Goal: Task Accomplishment & Management: Use online tool/utility

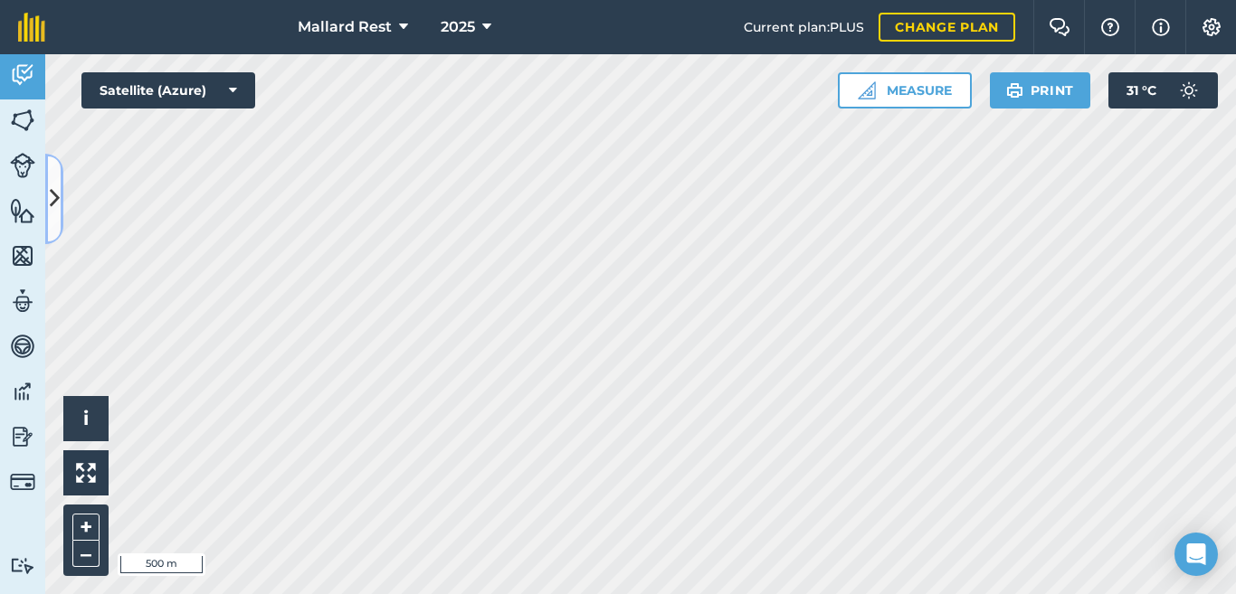
click at [48, 191] on button at bounding box center [54, 199] width 18 height 90
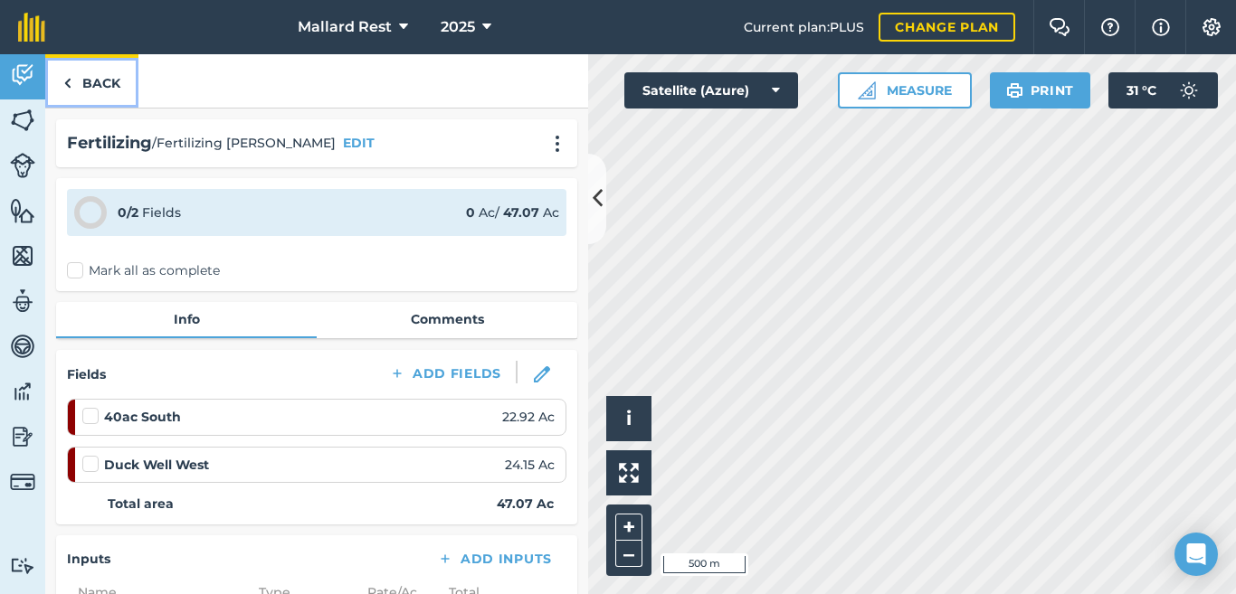
click at [84, 94] on link "Back" at bounding box center [91, 80] width 93 height 53
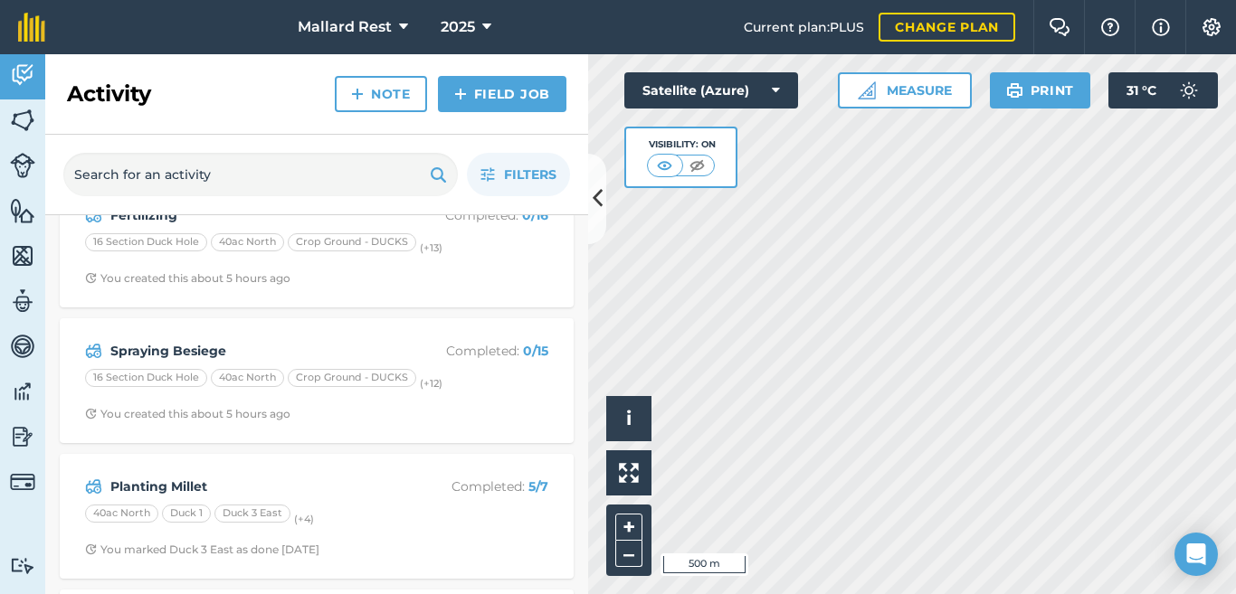
scroll to position [181, 0]
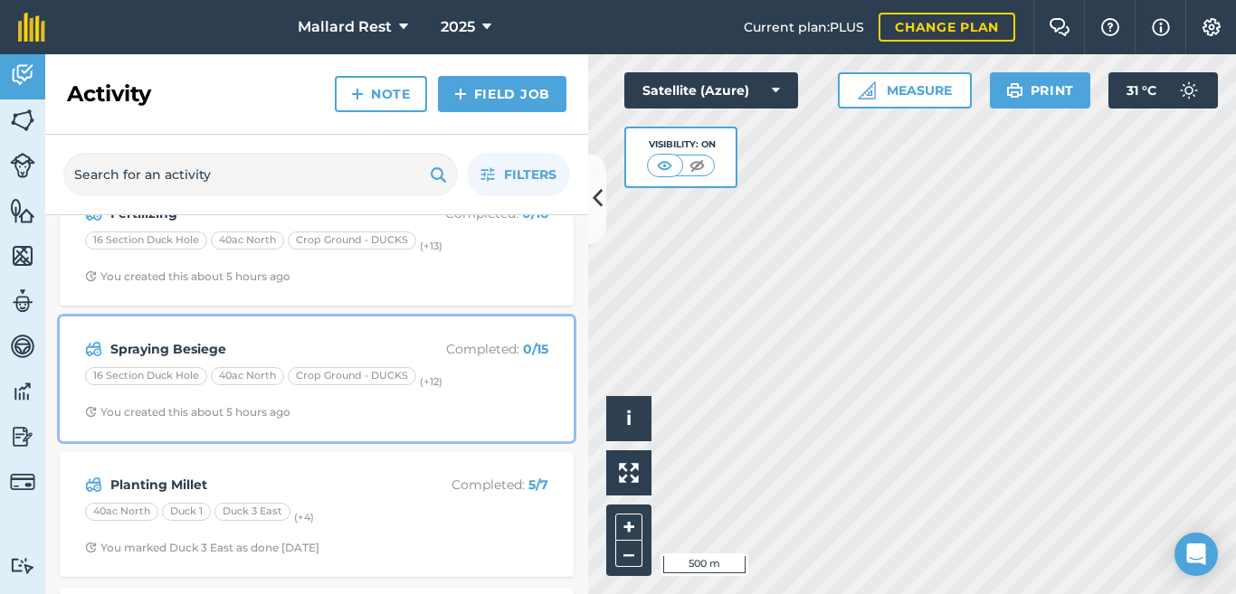
click at [490, 342] on p "Completed : 0 / 15" at bounding box center [476, 349] width 144 height 20
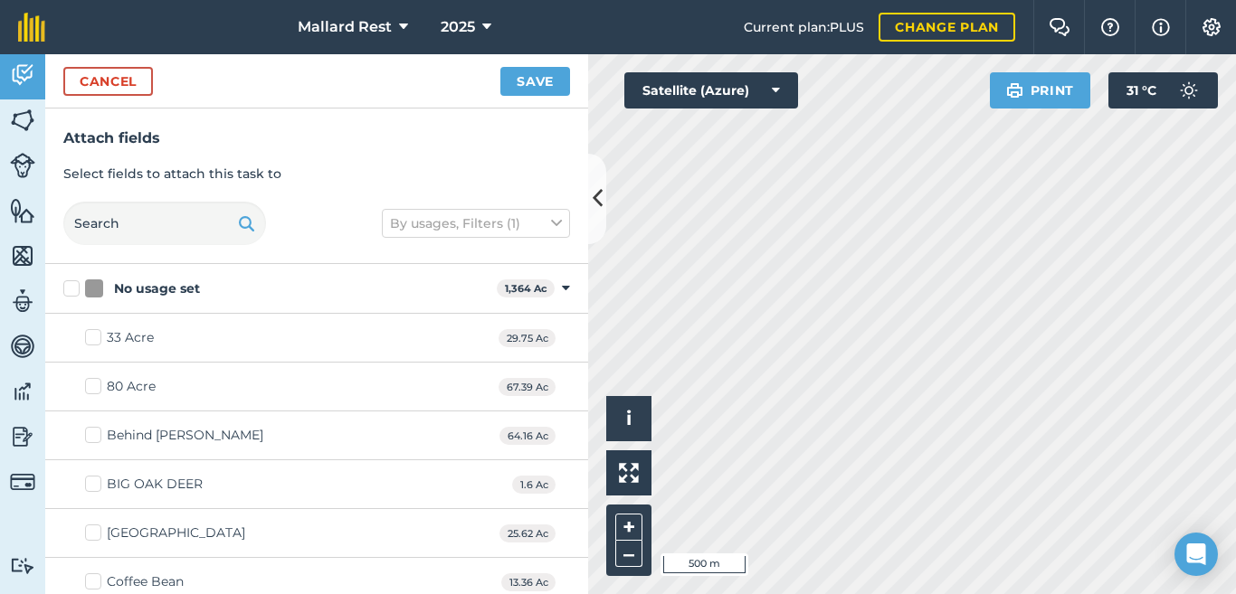
checkbox input "true"
click at [539, 89] on button "Save" at bounding box center [535, 81] width 70 height 29
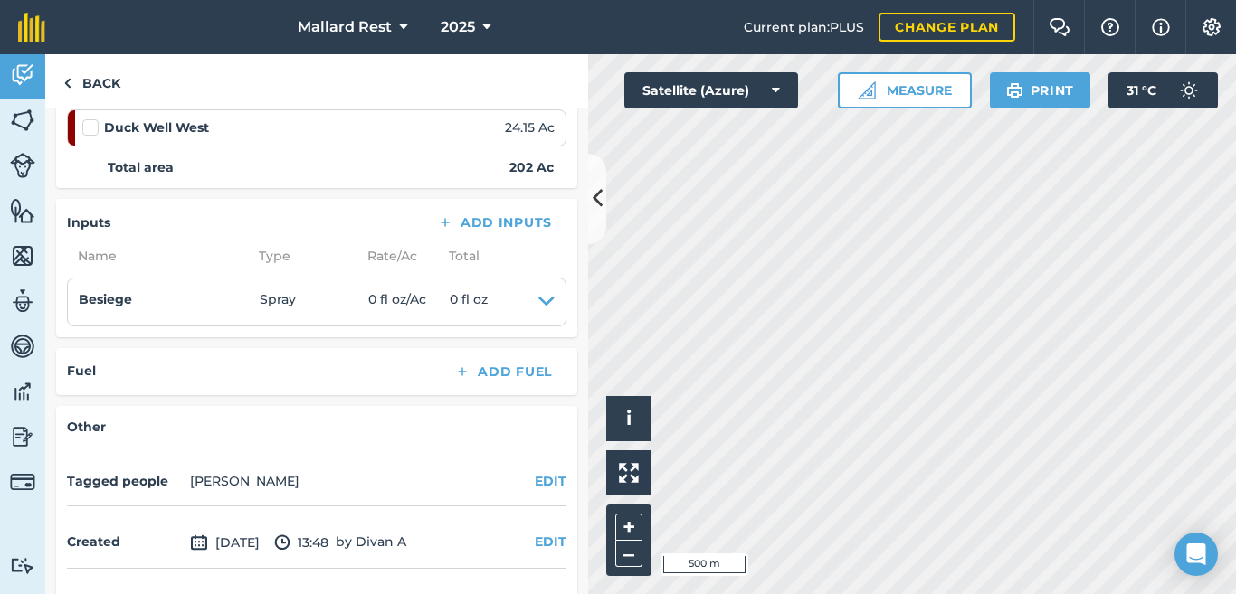
scroll to position [1056, 0]
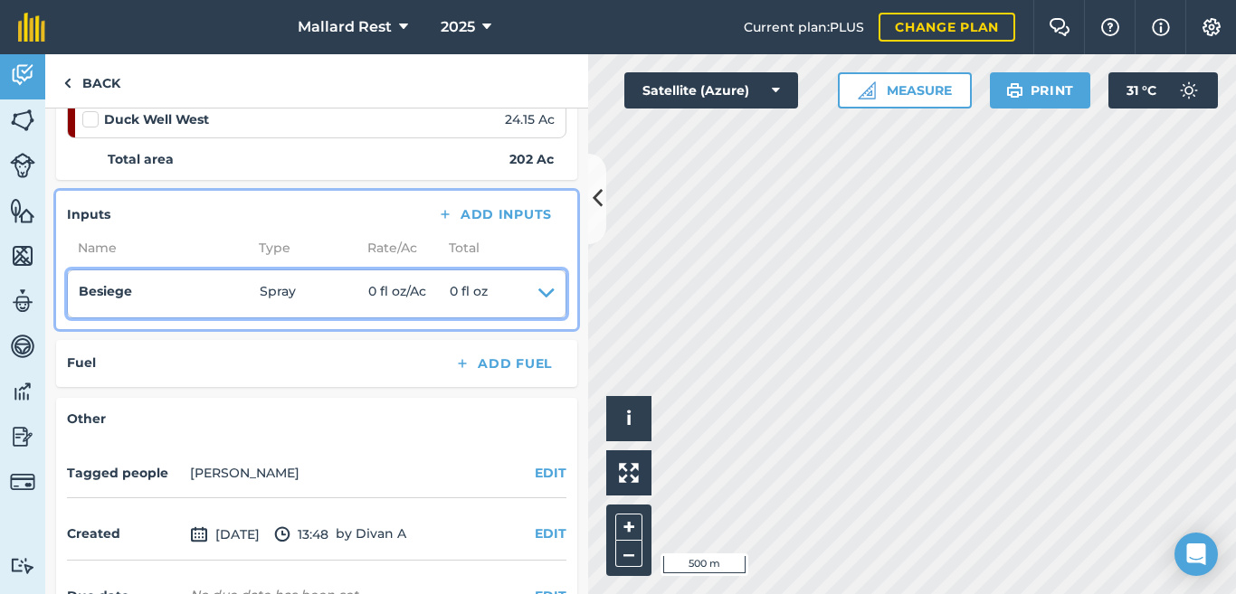
click at [521, 297] on summary "Besiege Spray 0 fl oz / Ac 0 fl oz" at bounding box center [317, 293] width 476 height 25
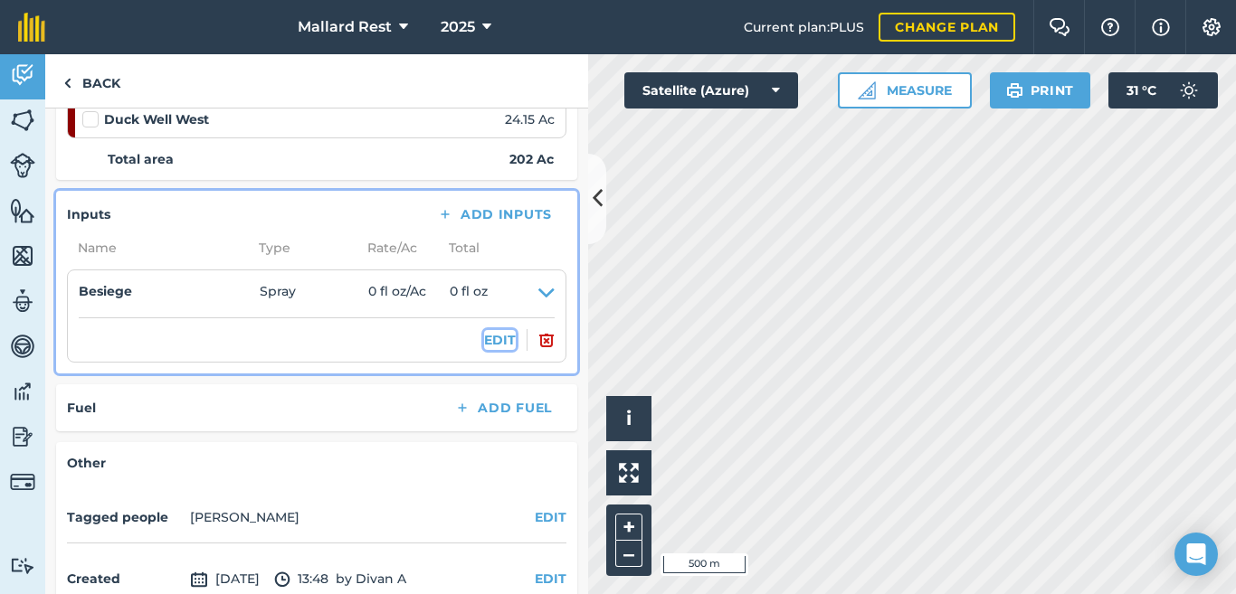
click at [484, 337] on button "EDIT" at bounding box center [500, 340] width 32 height 20
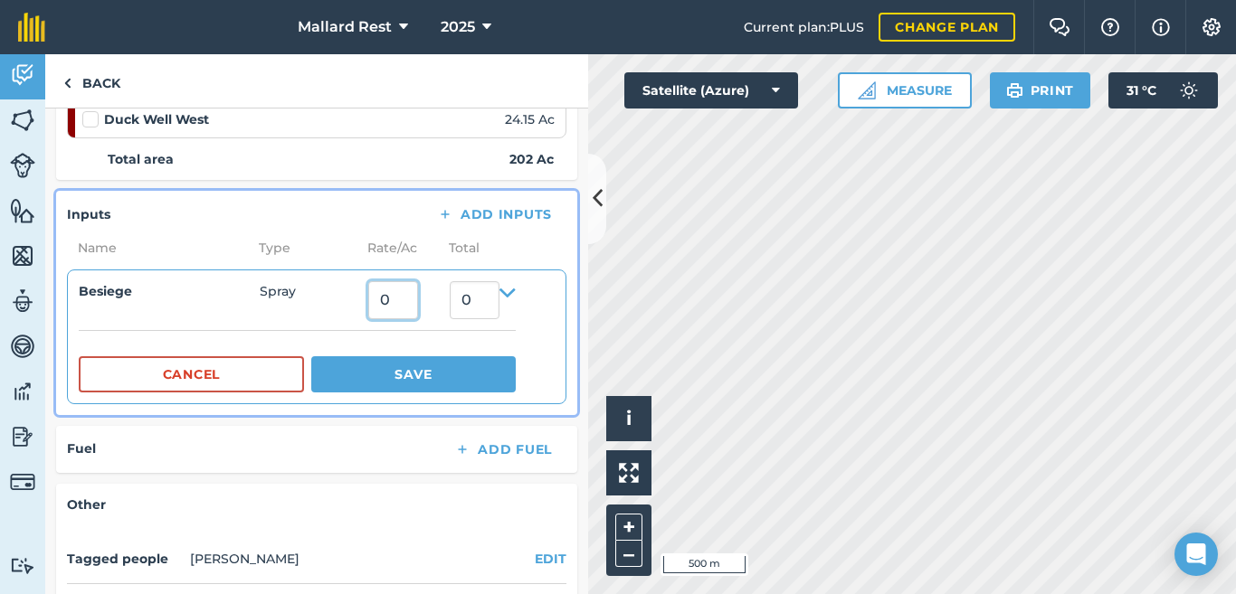
click at [388, 308] on input "0" at bounding box center [393, 300] width 50 height 38
type input "8"
type input "1,616"
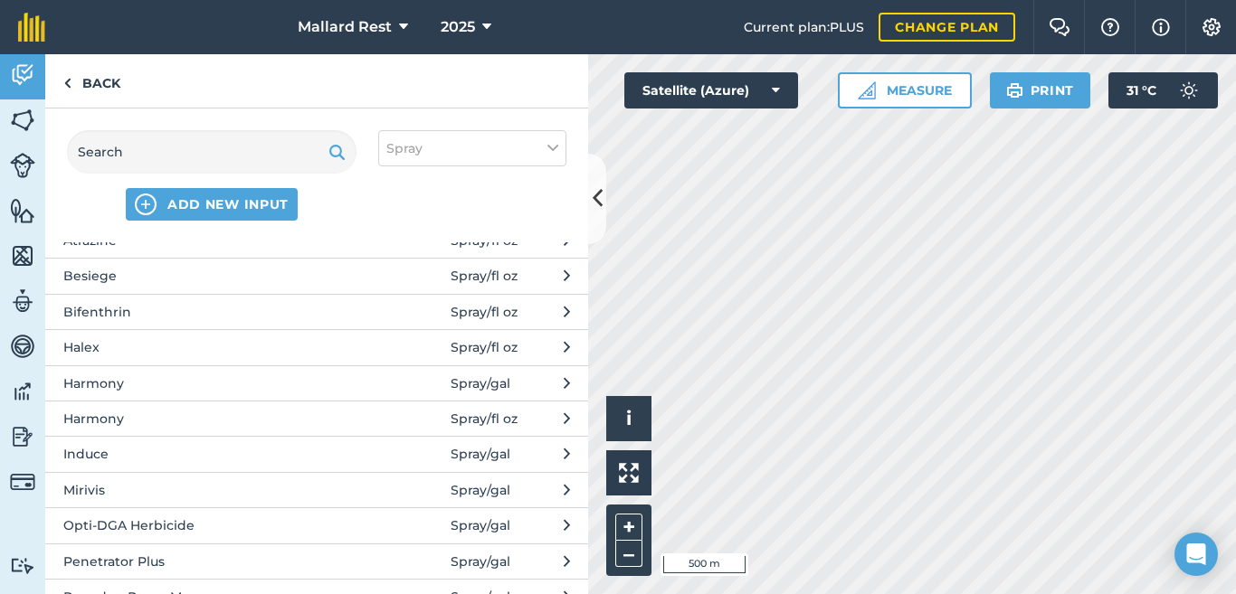
scroll to position [120, 0]
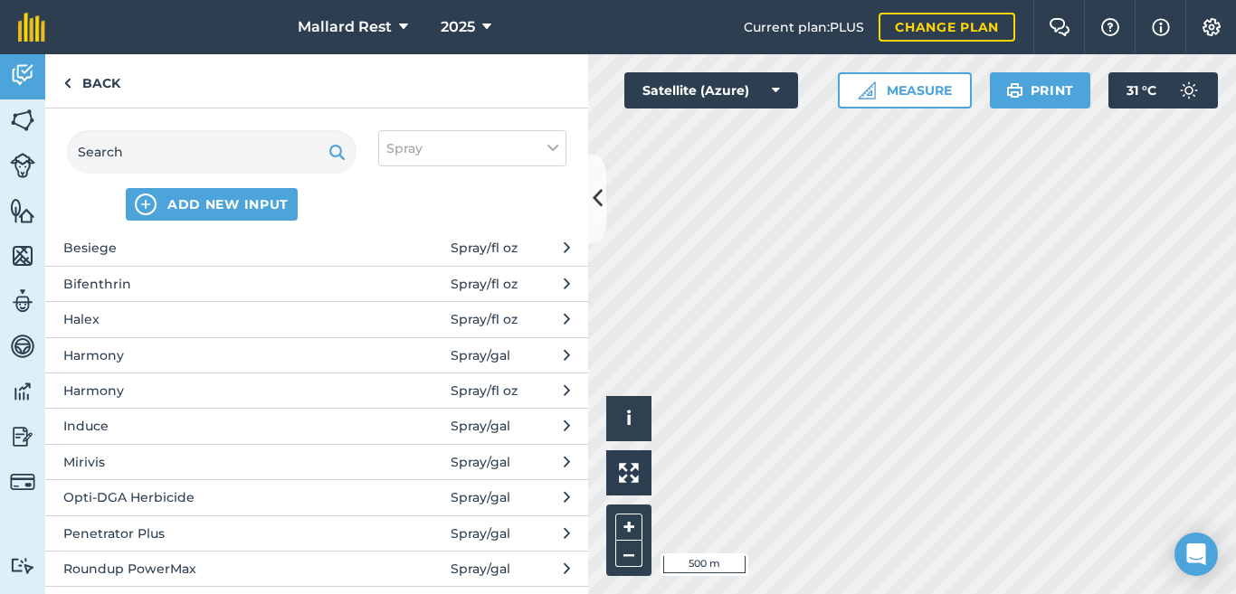
click at [119, 285] on span "Bifenthrin" at bounding box center [211, 284] width 296 height 20
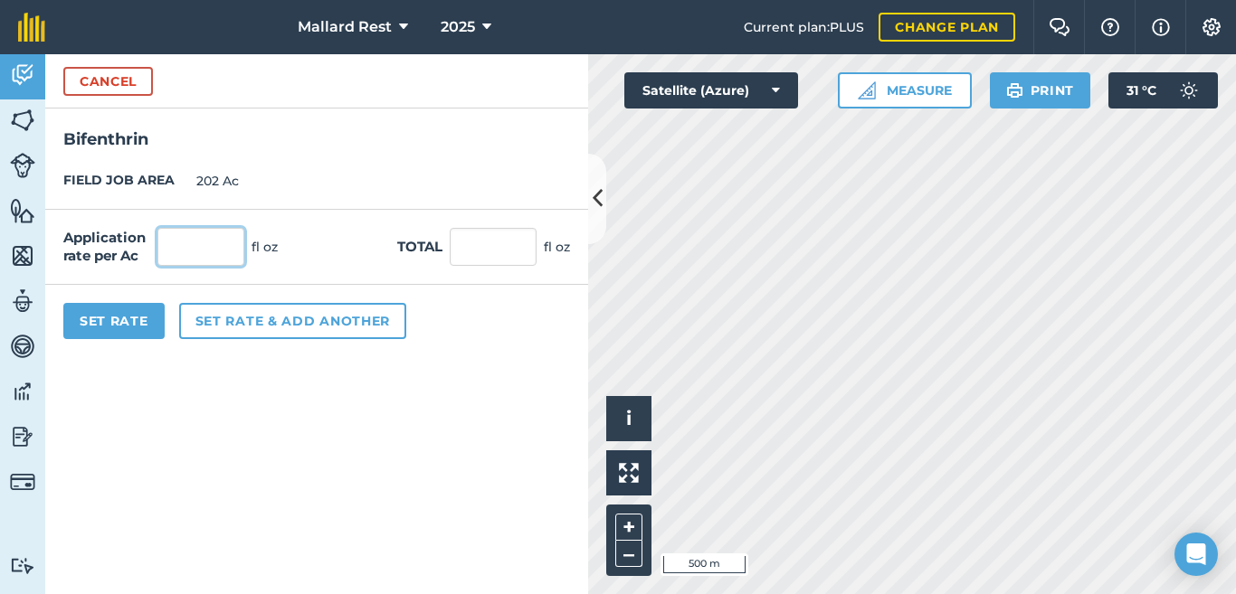
click at [214, 252] on input "text" at bounding box center [200, 247] width 87 height 38
type input "3"
type input "606"
click at [113, 326] on button "Set Rate" at bounding box center [113, 321] width 101 height 36
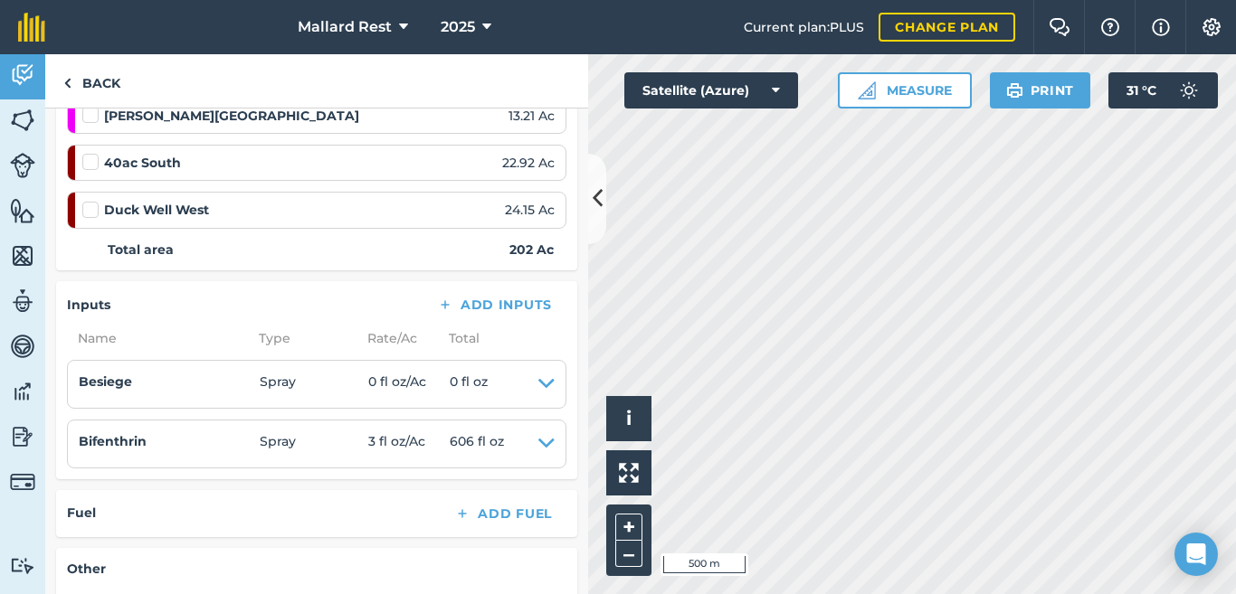
scroll to position [1025, 0]
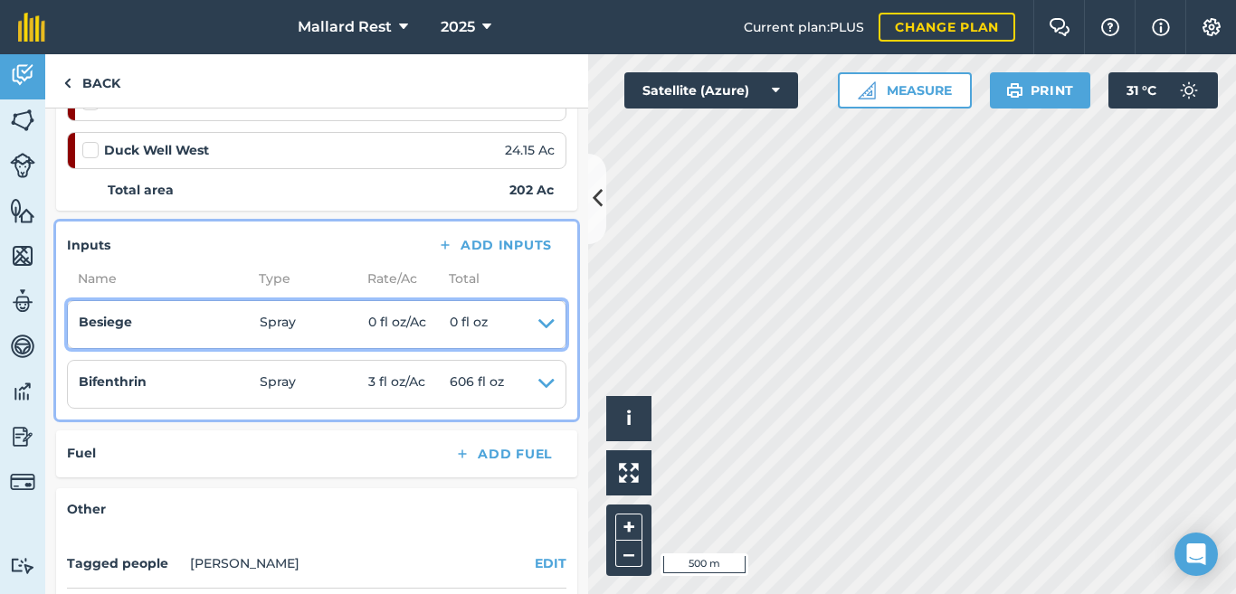
click at [538, 327] on icon at bounding box center [546, 324] width 16 height 25
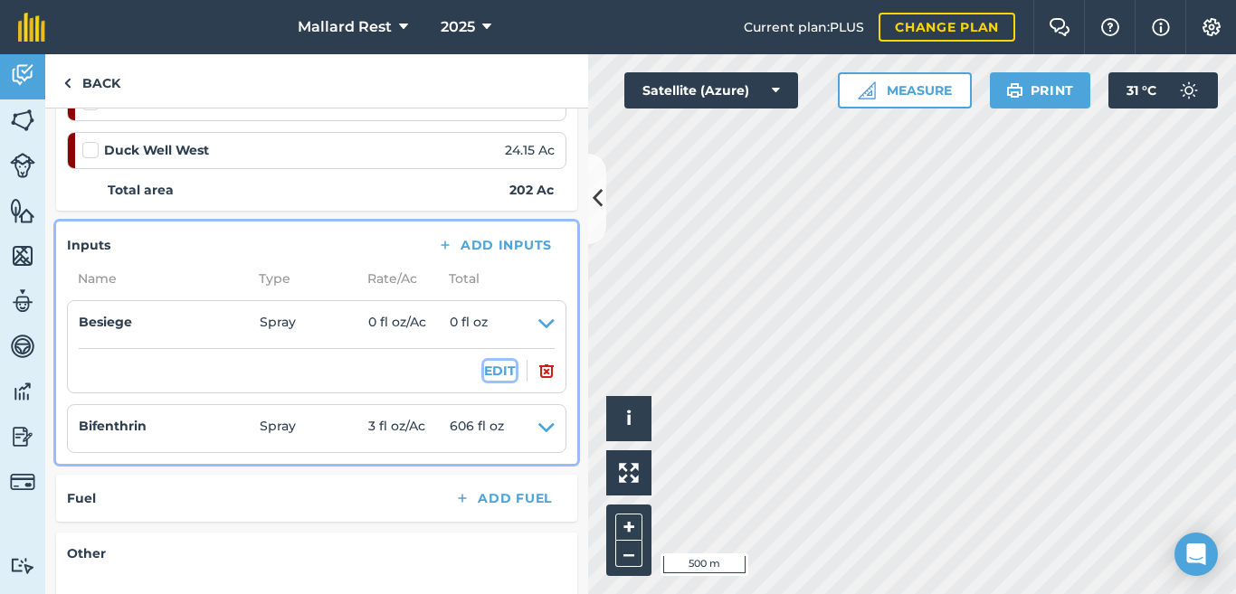
click at [484, 372] on button "EDIT" at bounding box center [500, 371] width 32 height 20
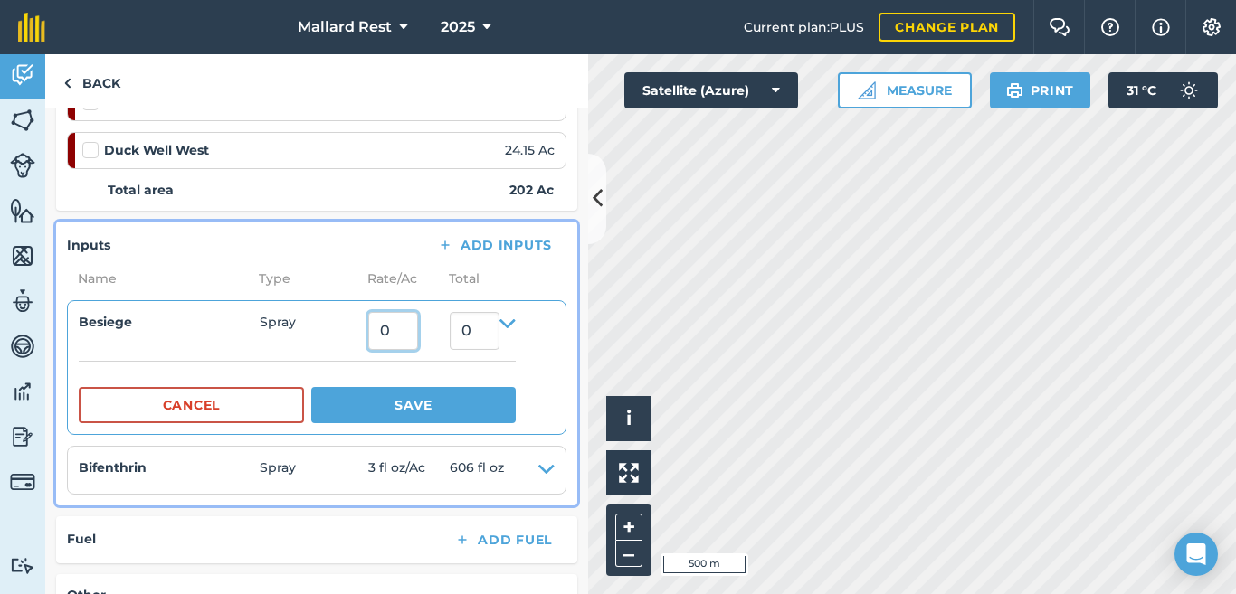
click at [384, 337] on input "0" at bounding box center [393, 331] width 50 height 38
click at [399, 336] on input "80" at bounding box center [393, 331] width 50 height 38
type input "8"
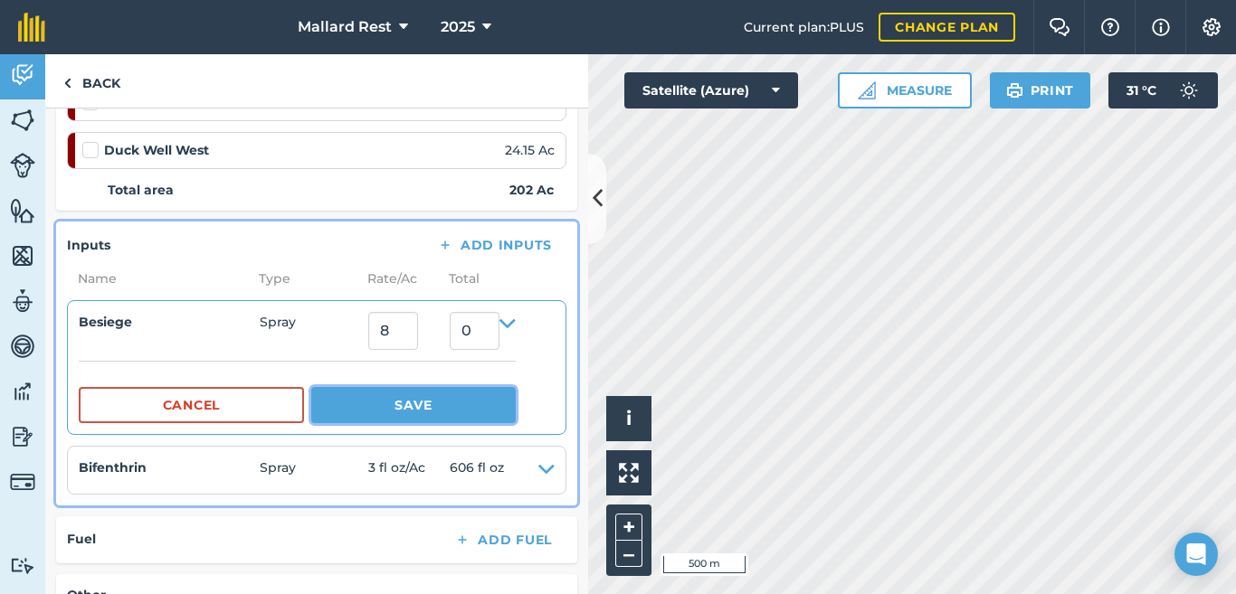
type input "1,616"
click at [396, 402] on button "Save" at bounding box center [413, 405] width 204 height 36
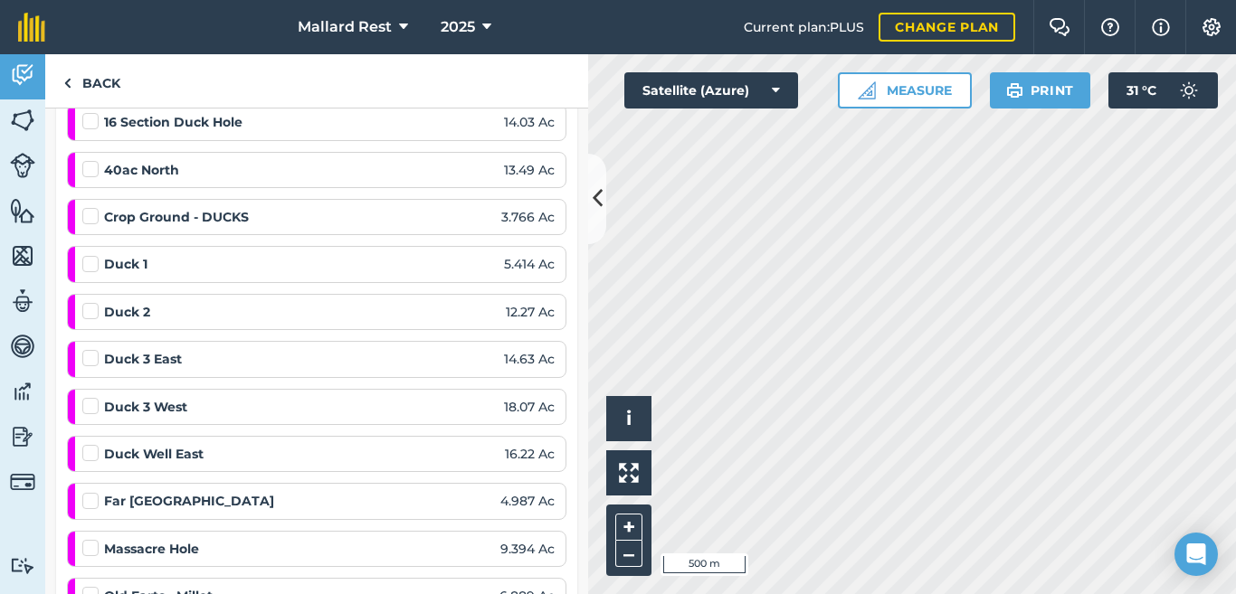
scroll to position [301, 0]
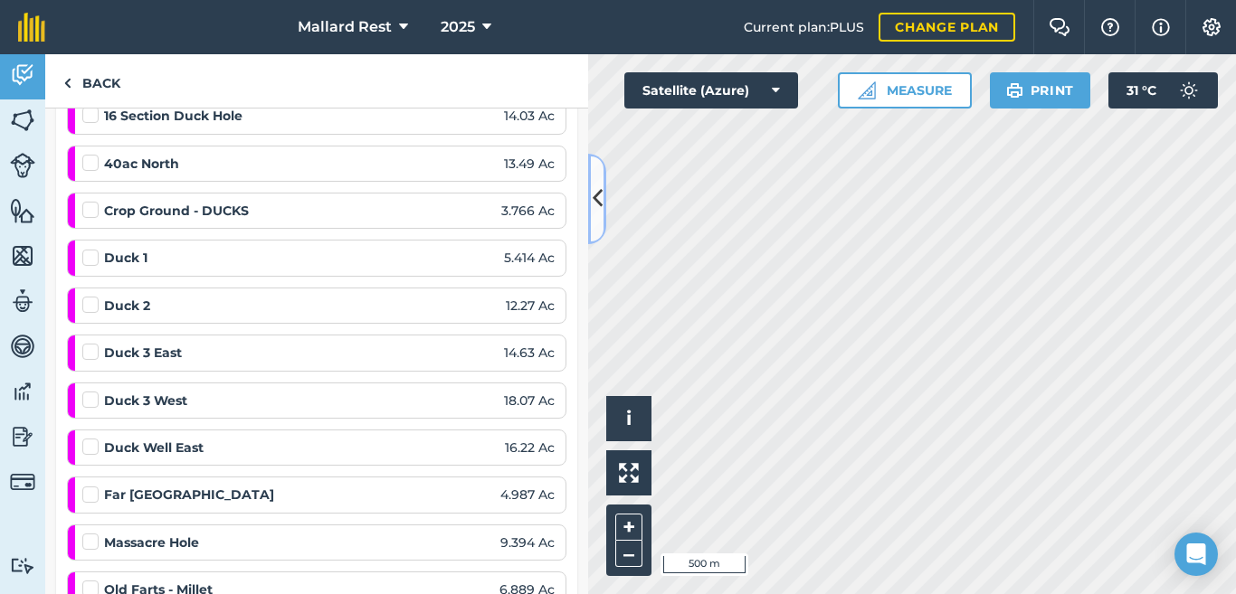
click at [597, 223] on button at bounding box center [597, 199] width 18 height 90
